Goal: Check status: Check status

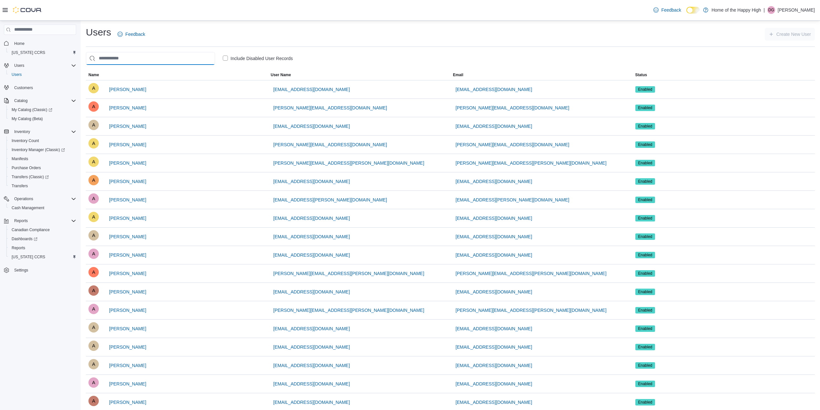
click at [134, 57] on input "search" at bounding box center [150, 58] width 129 height 13
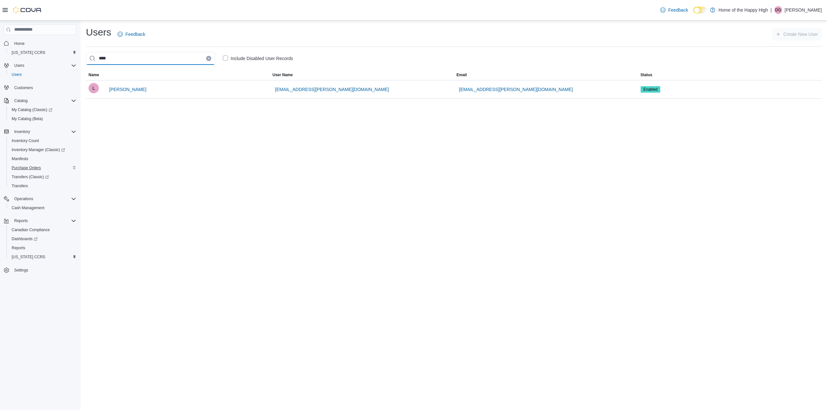
type input "****"
click at [24, 168] on span "Purchase Orders" at bounding box center [26, 167] width 29 height 5
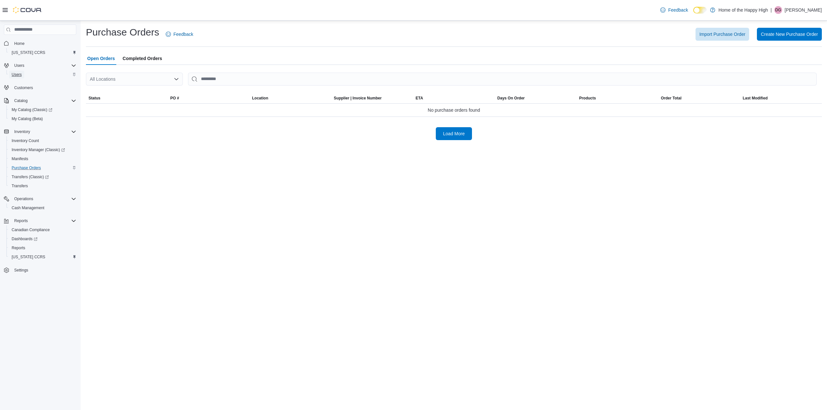
click at [9, 74] on link "Users" at bounding box center [16, 75] width 15 height 8
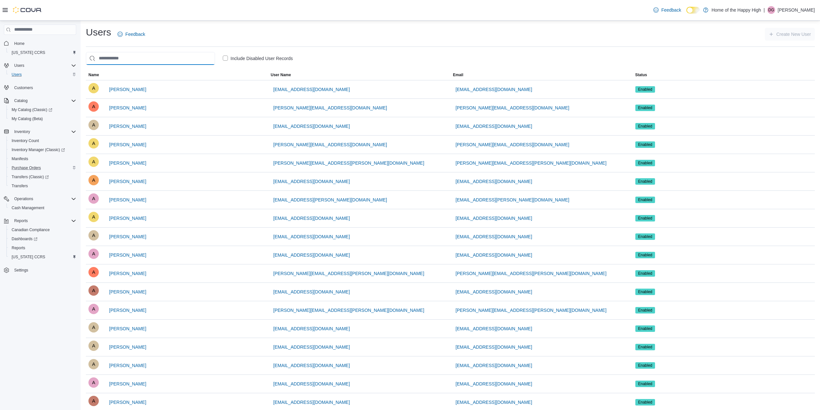
click at [149, 56] on input "search" at bounding box center [150, 58] width 129 height 13
click at [141, 63] on input "search" at bounding box center [150, 58] width 129 height 13
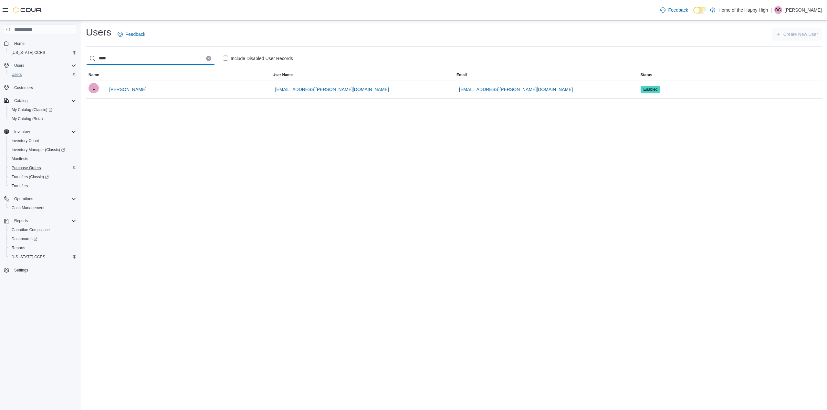
type input "****"
click at [225, 60] on label "Include Disabled User Records" at bounding box center [258, 59] width 70 height 8
click at [225, 58] on label "Include Disabled User Records" at bounding box center [258, 59] width 70 height 8
click at [229, 60] on label "Include Disabled User Records" at bounding box center [258, 59] width 70 height 8
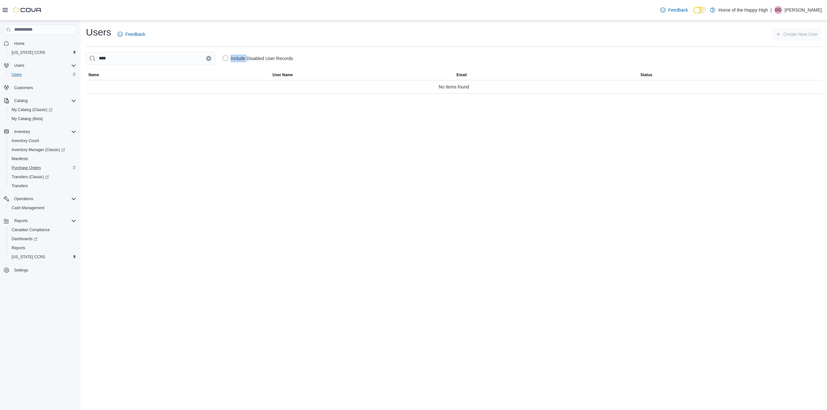
click at [229, 60] on label "Include Disabled User Records" at bounding box center [258, 59] width 70 height 8
click at [226, 56] on label "Include Disabled User Records" at bounding box center [258, 59] width 70 height 8
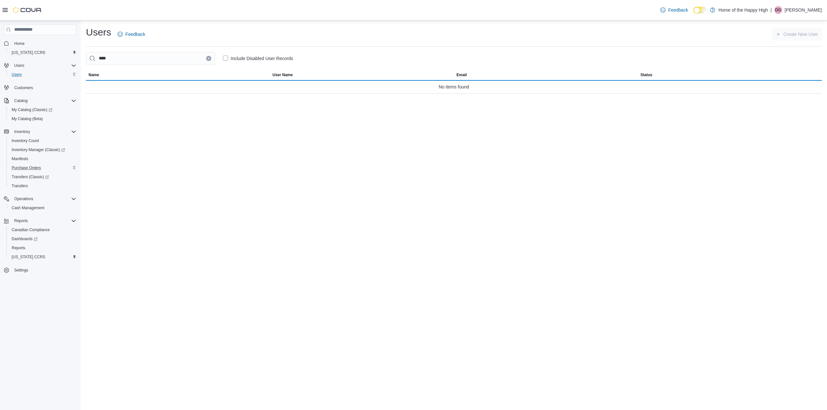
click at [211, 58] on button "Clear input" at bounding box center [208, 58] width 5 height 5
click at [185, 63] on input "search" at bounding box center [150, 58] width 129 height 13
type input "**********"
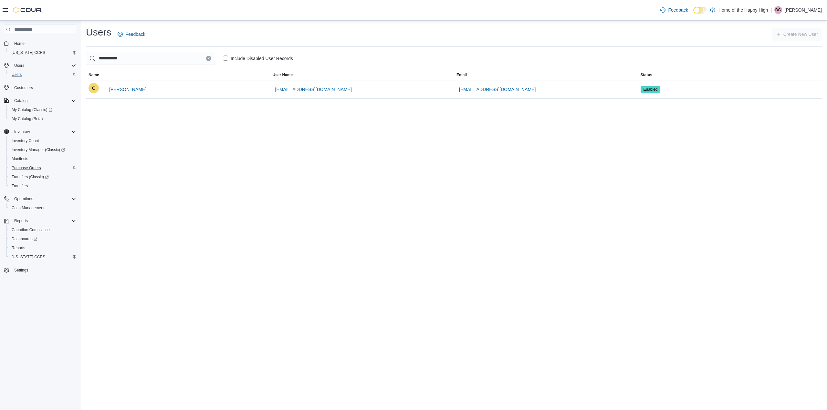
click at [223, 57] on label "Include Disabled User Records" at bounding box center [258, 59] width 70 height 8
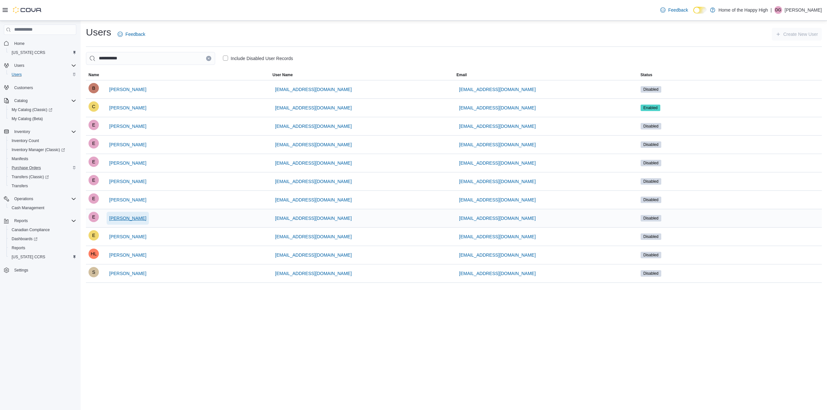
click at [125, 219] on span "[PERSON_NAME]" at bounding box center [127, 218] width 37 height 6
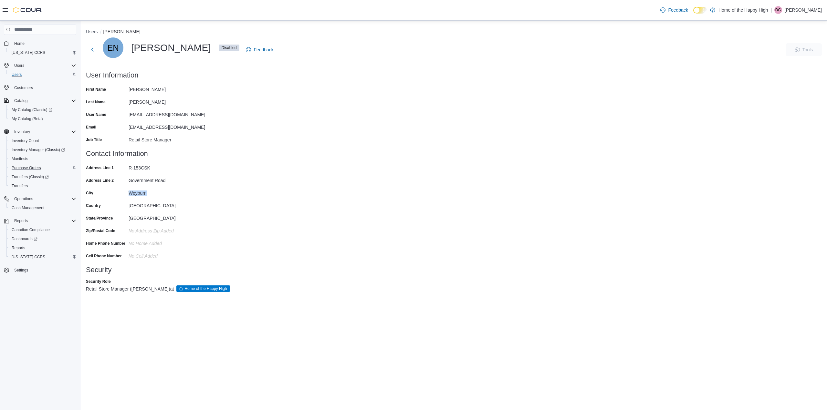
drag, startPoint x: 124, startPoint y: 190, endPoint x: 158, endPoint y: 190, distance: 33.6
click at [158, 190] on div "City [GEOGRAPHIC_DATA]" at bounding box center [150, 193] width 129 height 10
click at [89, 47] on button "Next" at bounding box center [92, 49] width 13 height 13
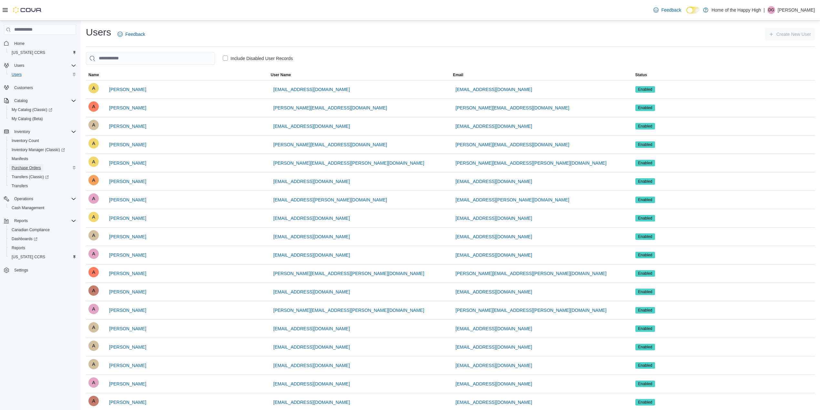
click at [29, 168] on span "Purchase Orders" at bounding box center [26, 167] width 29 height 5
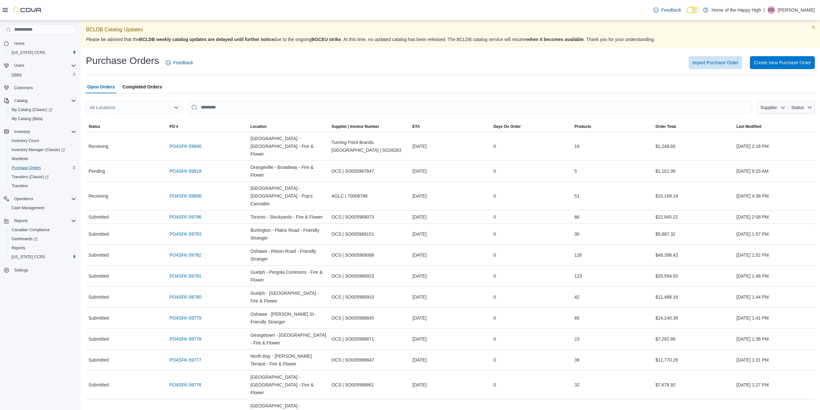
click at [119, 108] on div "All Locations" at bounding box center [134, 107] width 97 height 13
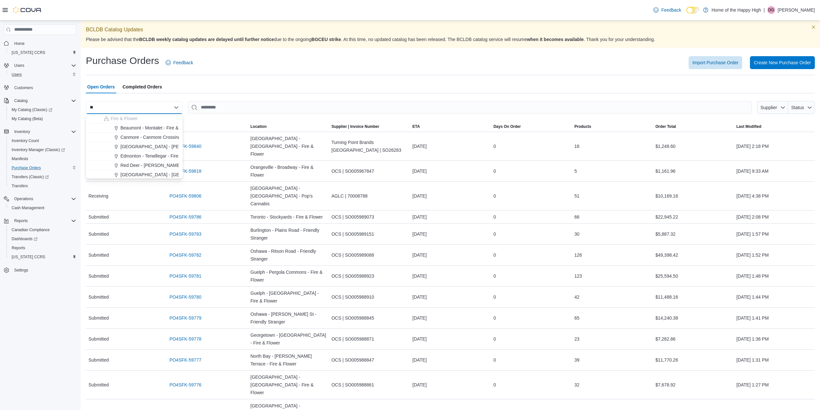
type input "***"
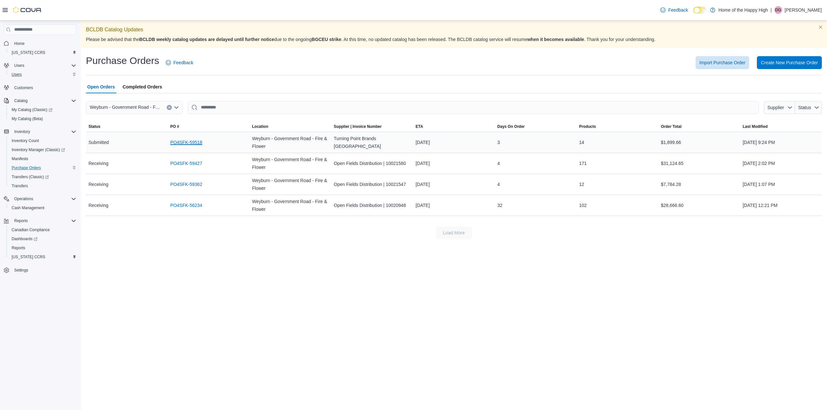
click at [188, 141] on link "PO4SFK-59518" at bounding box center [186, 143] width 32 height 8
drag, startPoint x: 415, startPoint y: 207, endPoint x: 448, endPoint y: 202, distance: 33.3
click at [448, 202] on div "[DATE]" at bounding box center [454, 205] width 82 height 13
click at [464, 206] on div "[DATE]" at bounding box center [454, 205] width 82 height 13
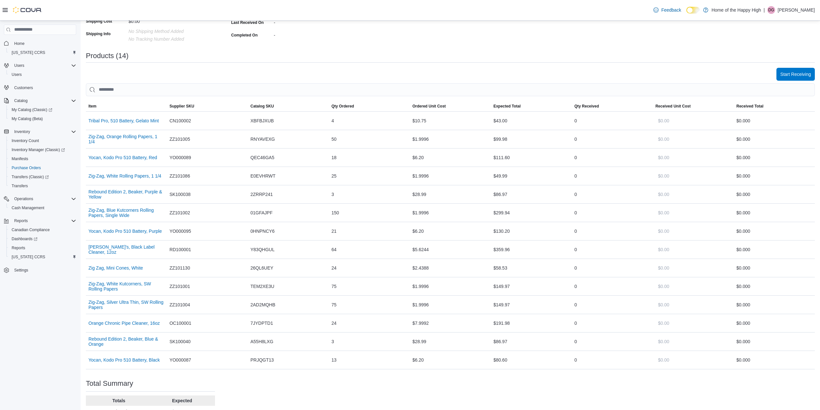
scroll to position [47, 0]
